Goal: Task Accomplishment & Management: Manage account settings

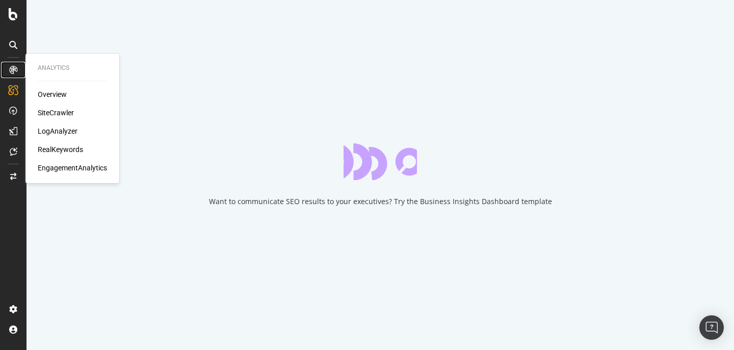
click at [11, 71] on icon at bounding box center [13, 70] width 8 height 8
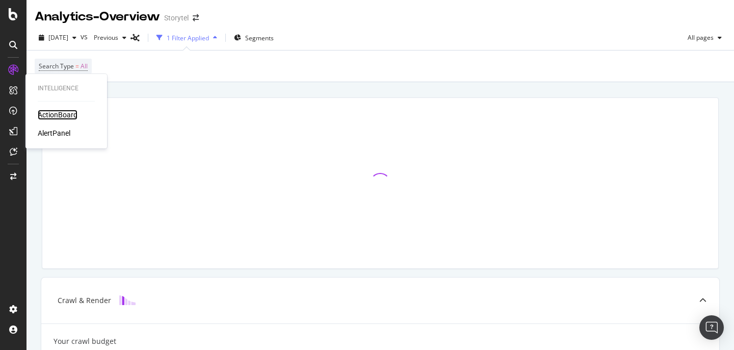
click at [58, 113] on div "ActionBoard" at bounding box center [58, 115] width 40 height 10
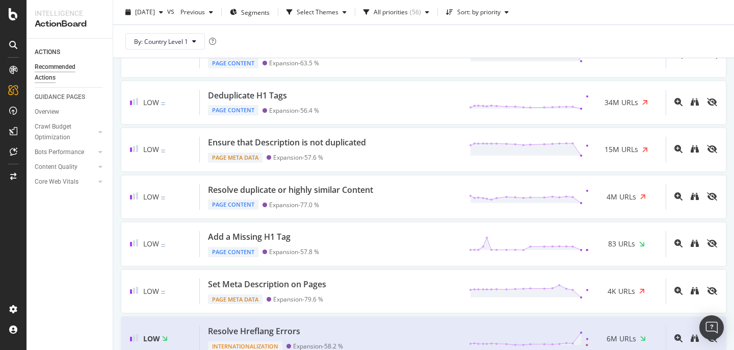
scroll to position [654, 0]
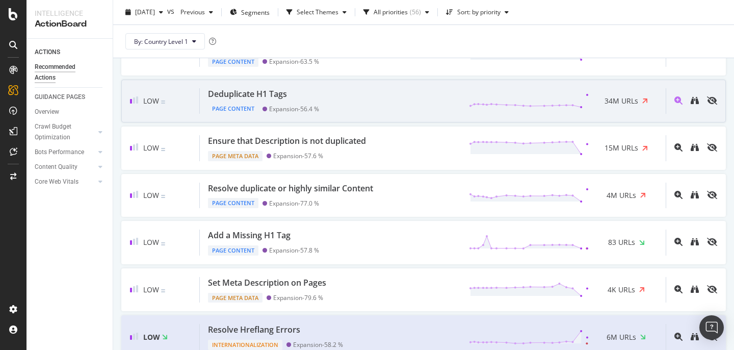
click at [363, 99] on div "Deduplicate H1 Tags Page Content Expansion - 56.4 % 34M URLs" at bounding box center [433, 101] width 466 height 26
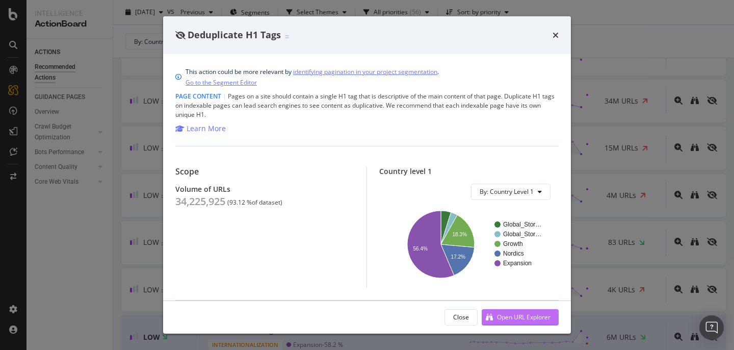
click at [506, 312] on div "Open URL Explorer" at bounding box center [516, 316] width 69 height 15
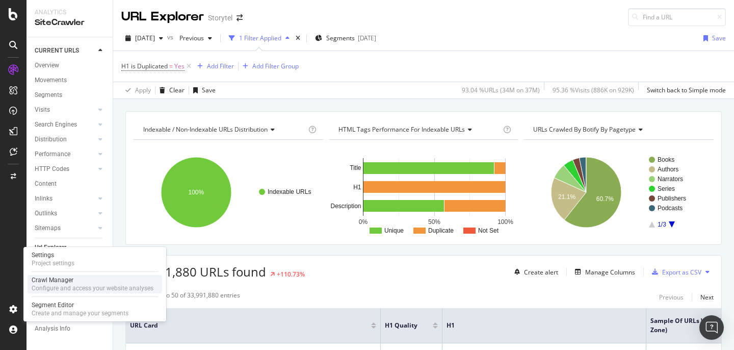
click at [69, 285] on div "Configure and access your website analyses" at bounding box center [93, 288] width 122 height 8
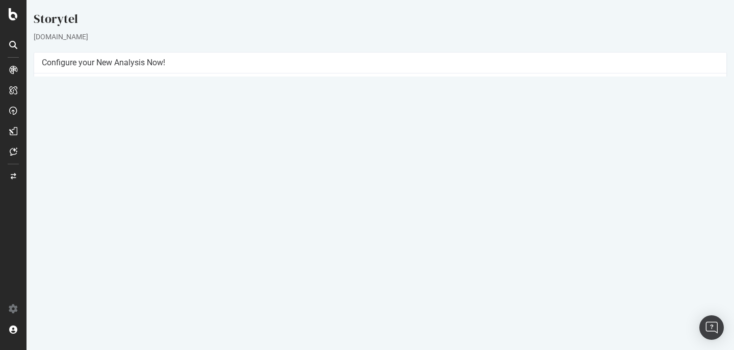
click at [380, 248] on p "View Crawl Settings" at bounding box center [380, 248] width 677 height 9
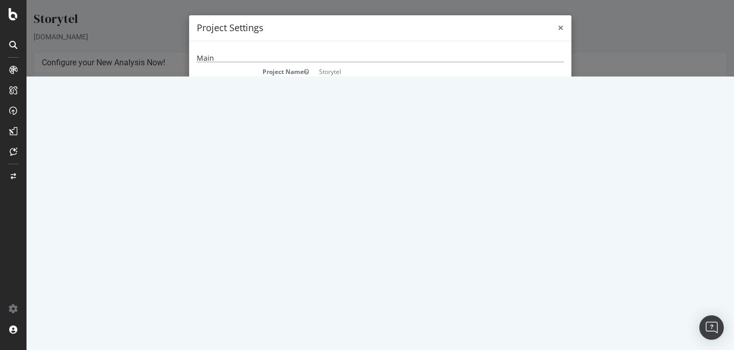
click at [559, 29] on span "×" at bounding box center [561, 27] width 6 height 14
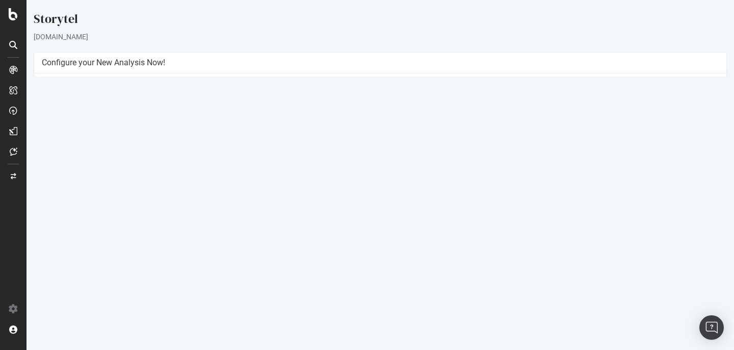
click at [413, 266] on link "Settings" at bounding box center [413, 266] width 23 height 9
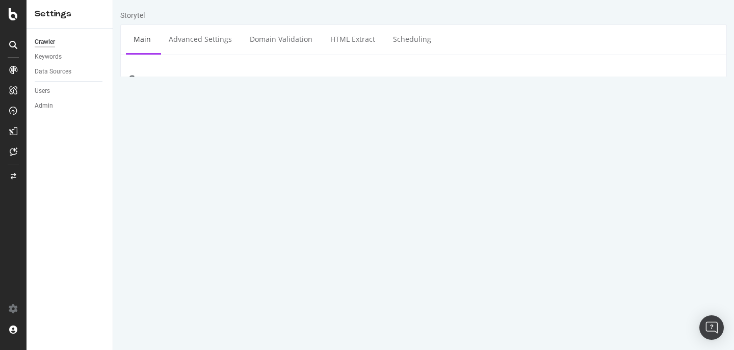
click at [317, 186] on link "View Uploaded File Information" at bounding box center [313, 186] width 88 height 9
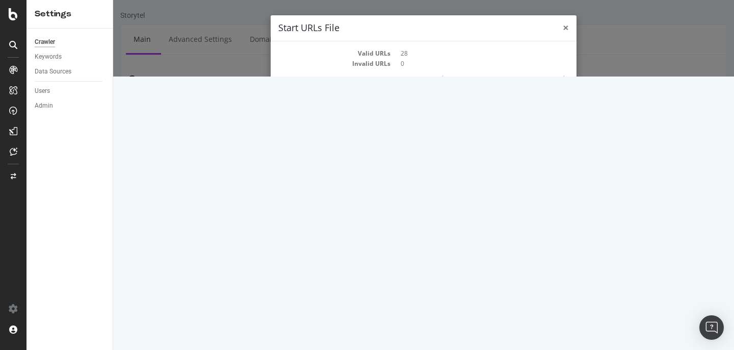
click at [567, 26] on span "×" at bounding box center [566, 27] width 6 height 14
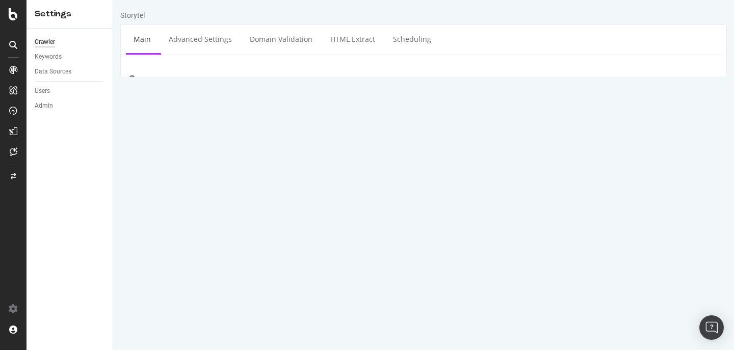
click at [51, 40] on div "Crawler" at bounding box center [45, 42] width 20 height 11
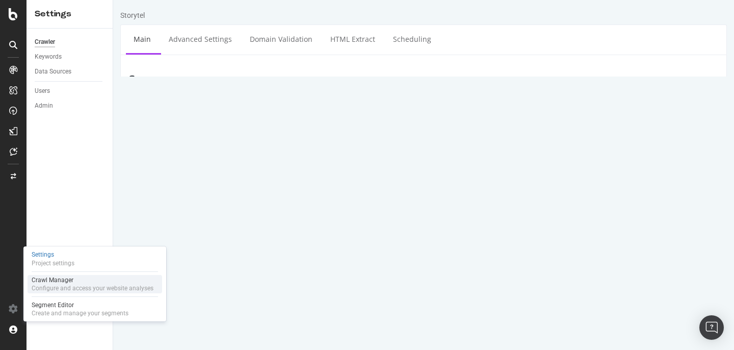
click at [66, 286] on div "Configure and access your website analyses" at bounding box center [93, 288] width 122 height 8
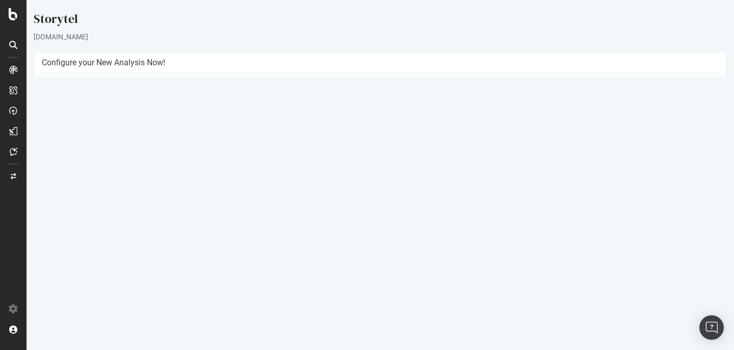
click at [363, 269] on button "Yes! Start Now" at bounding box center [367, 266] width 63 height 16
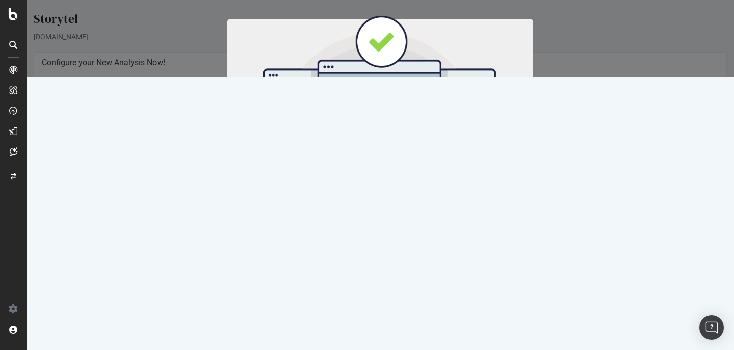
click at [391, 167] on button "Start Now" at bounding box center [399, 169] width 45 height 17
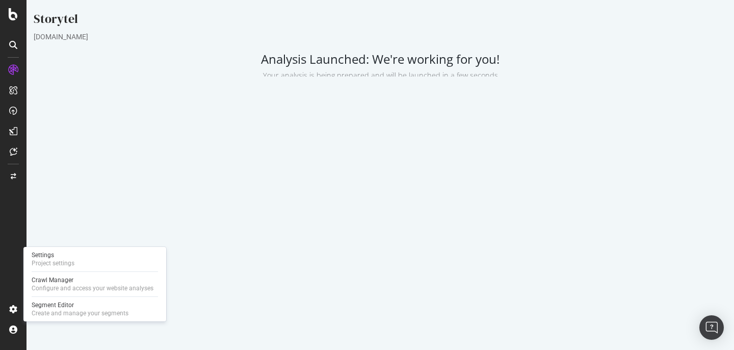
click at [57, 274] on div "Settings Project settings Crawl Manager Configure and access your website analy…" at bounding box center [94, 284] width 143 height 74
click at [61, 280] on div "Crawl Manager" at bounding box center [93, 280] width 122 height 8
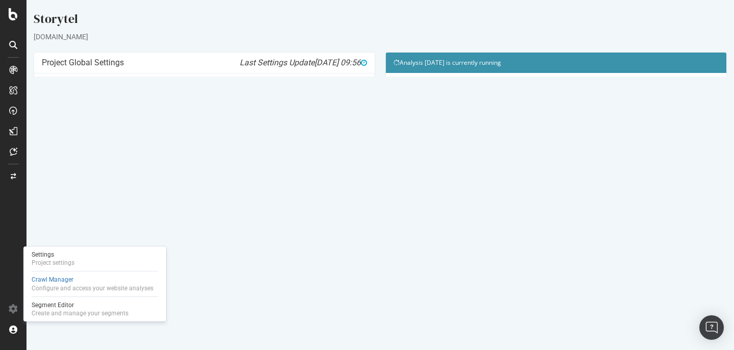
click at [416, 162] on td "Sitemaps" at bounding box center [475, 157] width 163 height 12
